Goal: Transaction & Acquisition: Purchase product/service

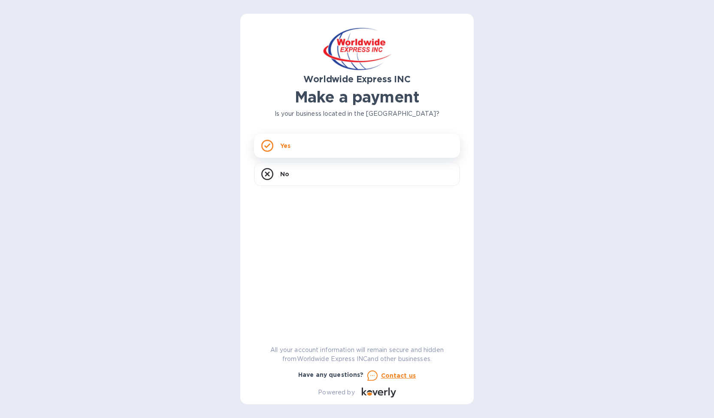
click at [343, 145] on div "Yes" at bounding box center [357, 146] width 206 height 24
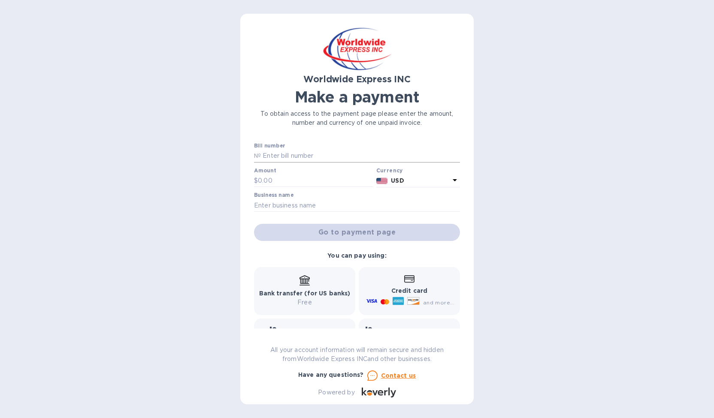
click at [313, 154] on input "text" at bounding box center [360, 156] width 199 height 13
type input "B00024627"
click at [286, 179] on input "text" at bounding box center [315, 181] width 115 height 13
type input "12,620.04"
click at [267, 207] on input "text" at bounding box center [357, 205] width 206 height 13
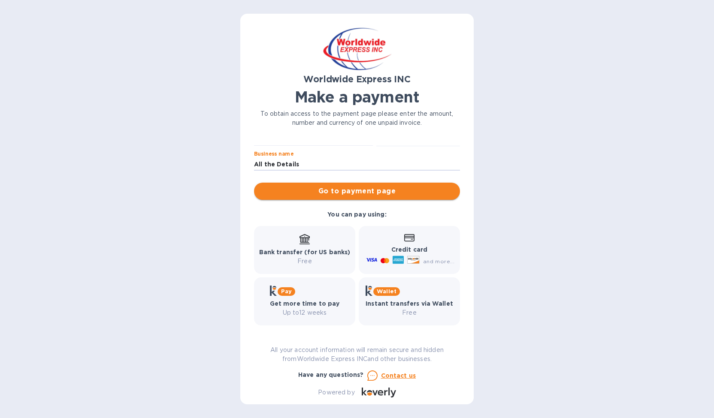
scroll to position [43, 0]
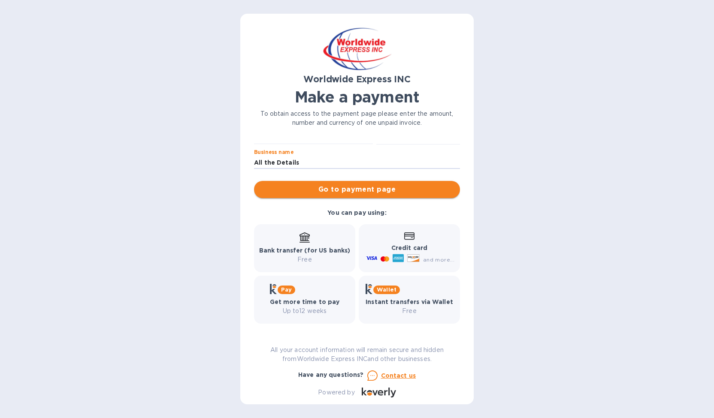
type input "All the Details"
click at [349, 188] on span "Go to payment page" at bounding box center [357, 190] width 192 height 10
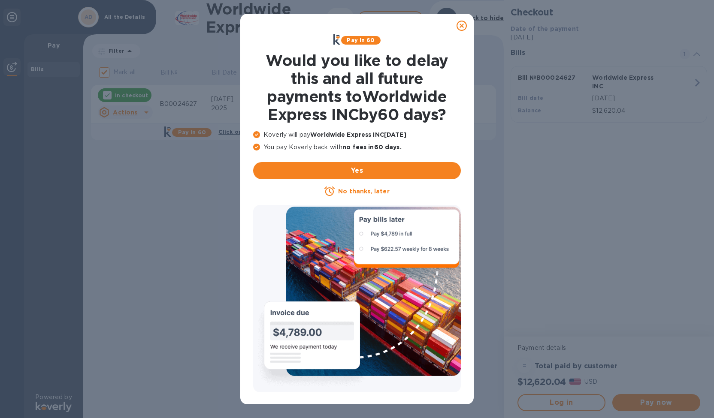
click at [460, 25] on icon at bounding box center [462, 26] width 10 height 10
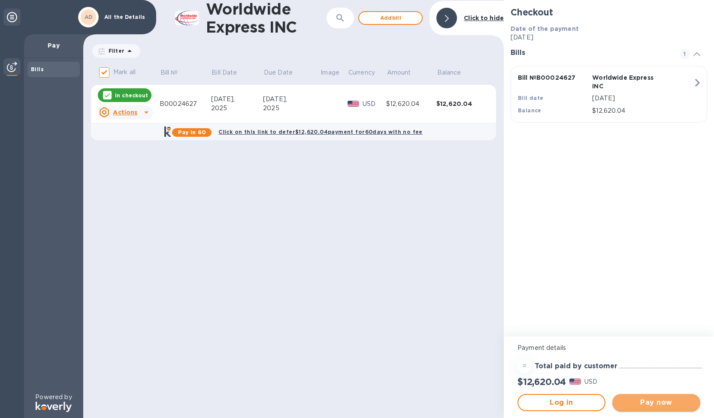
click at [650, 403] on span "Pay now" at bounding box center [656, 403] width 74 height 10
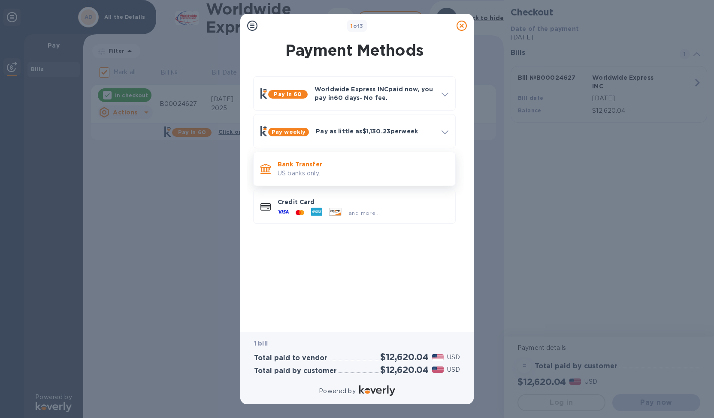
click at [317, 166] on p "Bank Transfer" at bounding box center [363, 164] width 171 height 9
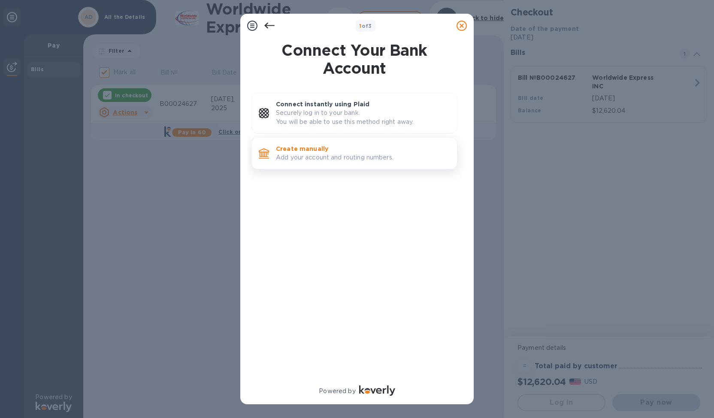
click at [309, 155] on p "Add your account and routing numbers." at bounding box center [363, 157] width 174 height 9
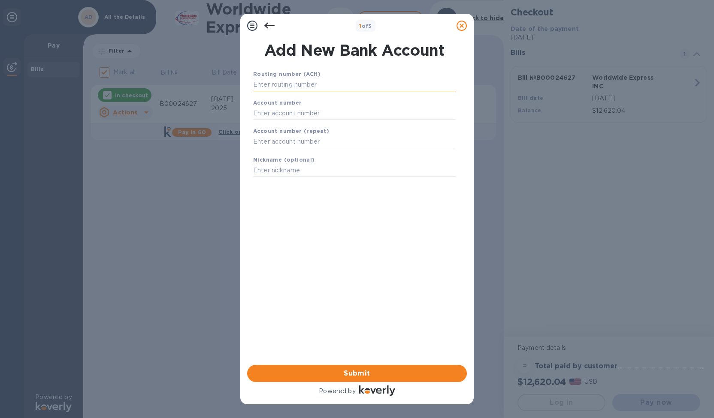
click at [278, 82] on input "text" at bounding box center [354, 85] width 203 height 13
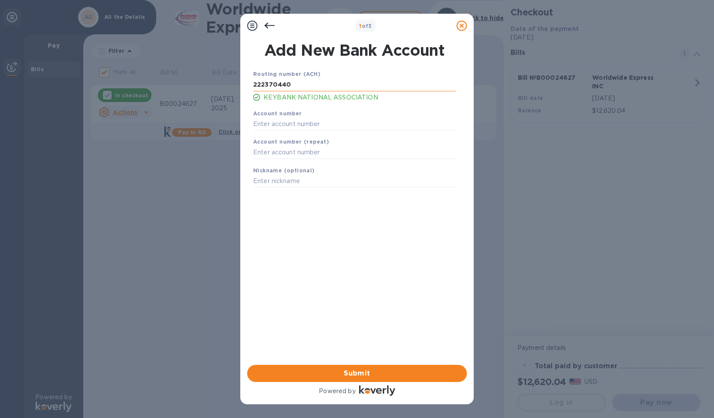
type input "222370440"
type input "7900609368"
type input "KeyBank"
click at [356, 371] on span "Submit" at bounding box center [357, 374] width 206 height 10
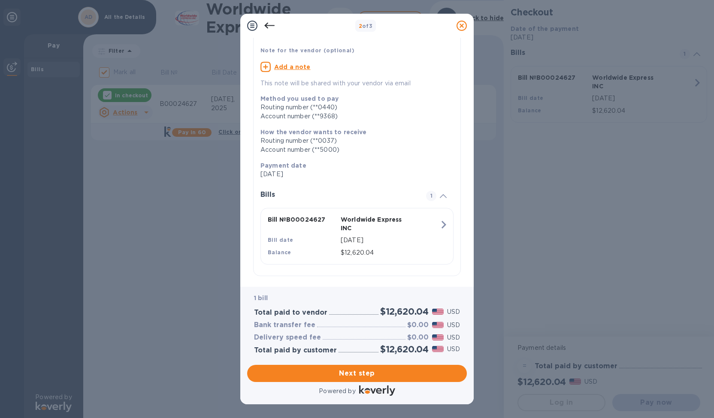
scroll to position [59, 0]
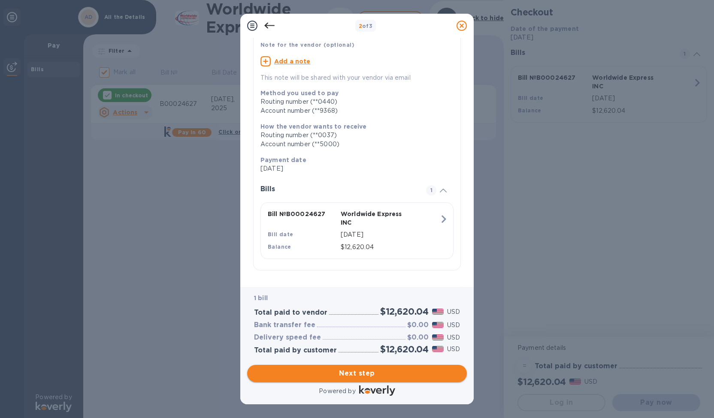
click at [348, 375] on span "Next step" at bounding box center [357, 374] width 206 height 10
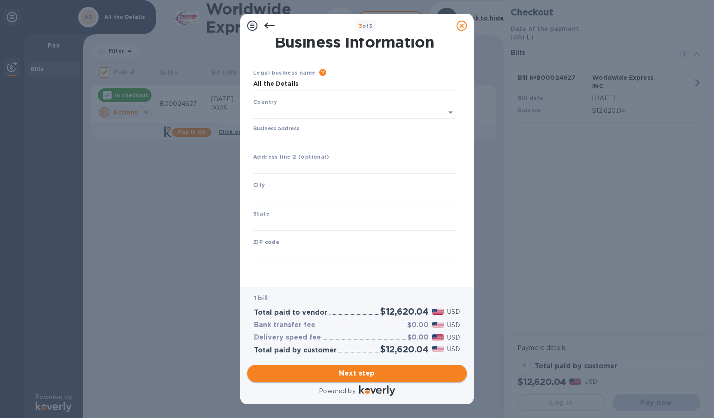
scroll to position [1, 0]
type input "[GEOGRAPHIC_DATA]"
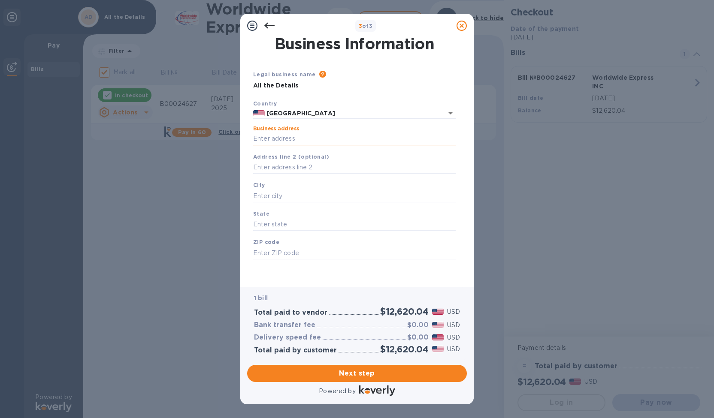
click at [292, 140] on input "Business address" at bounding box center [354, 139] width 203 height 13
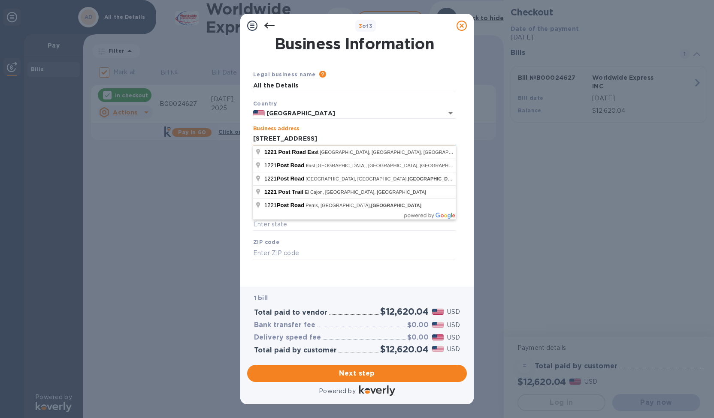
type input "[STREET_ADDRESS]"
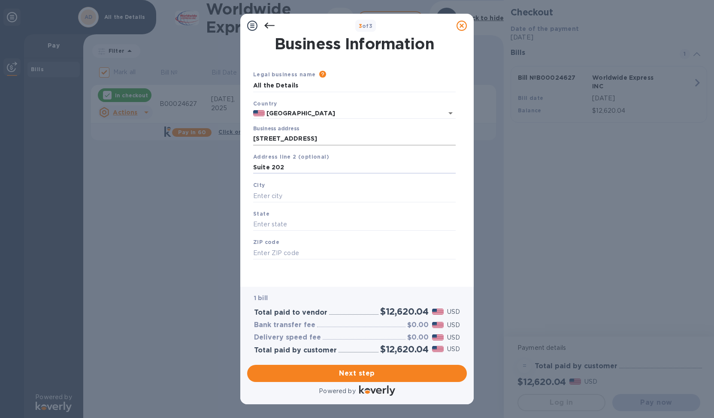
type input "Suite 202"
type input "Westport"
type input "CT"
type input "06880"
click at [353, 373] on span "Next step" at bounding box center [357, 374] width 206 height 10
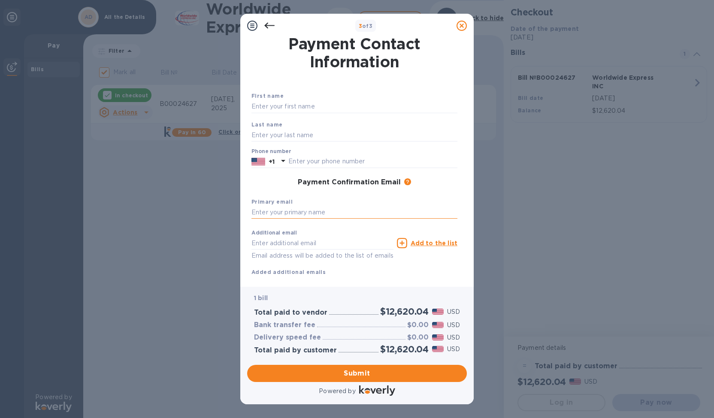
click at [266, 211] on input "text" at bounding box center [354, 212] width 206 height 13
type input "[EMAIL_ADDRESS][DOMAIN_NAME]"
click at [273, 107] on input "text" at bounding box center [354, 106] width 206 height 13
type input "Deb"
type input "Hurvul"
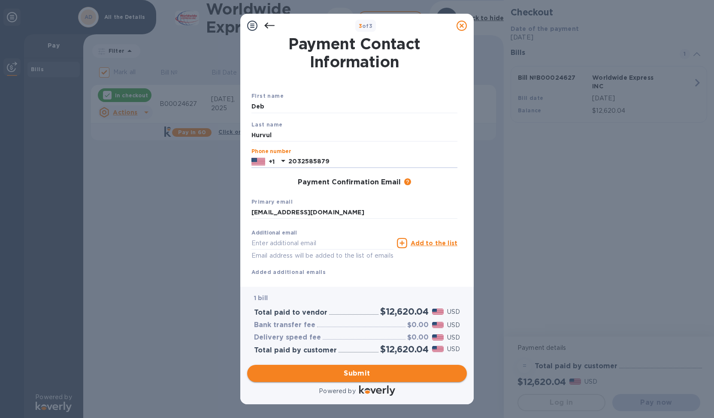
type input "2032585879"
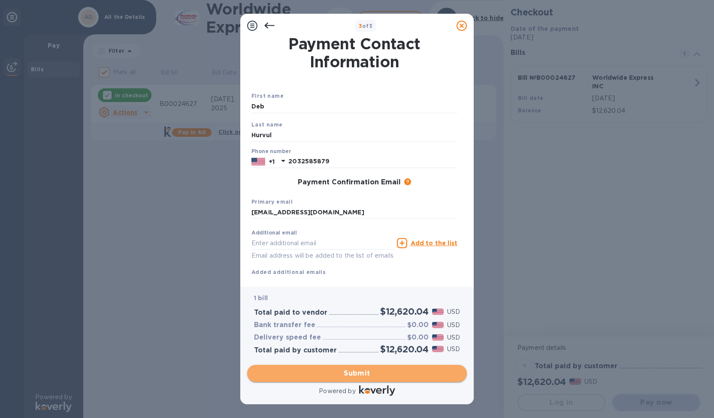
click at [358, 372] on span "Submit" at bounding box center [357, 374] width 206 height 10
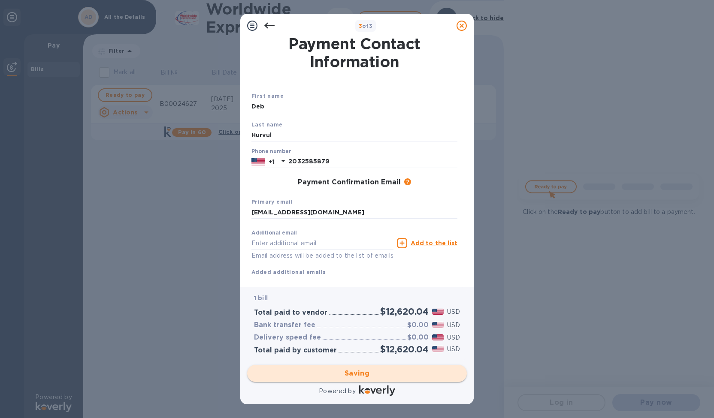
checkbox input "false"
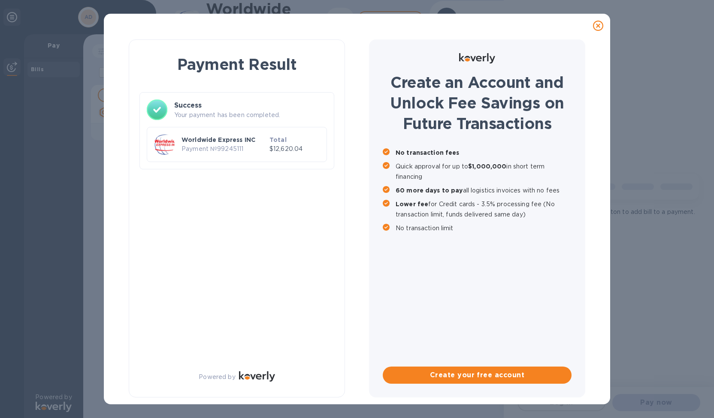
scroll to position [0, 0]
click at [599, 26] on icon at bounding box center [598, 26] width 10 height 10
